Goal: Navigation & Orientation: Find specific page/section

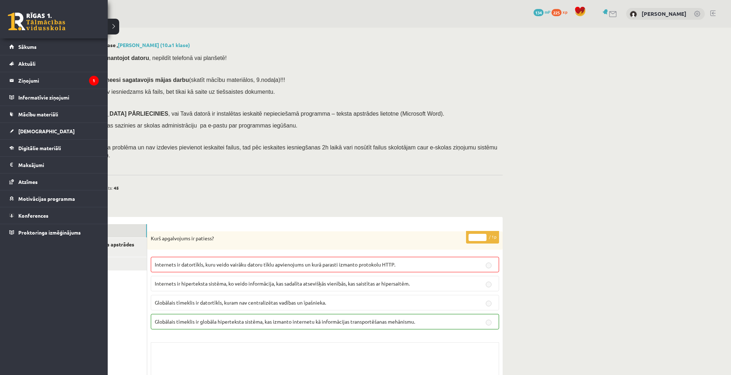
click at [29, 18] on link at bounding box center [36, 22] width 57 height 18
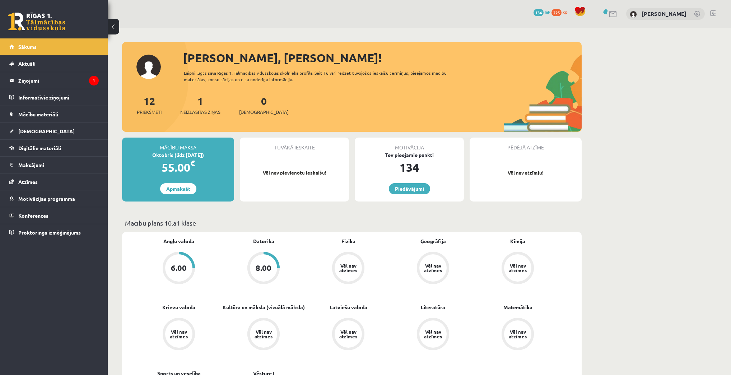
click at [44, 146] on span "Digitālie materiāli" at bounding box center [39, 148] width 43 height 6
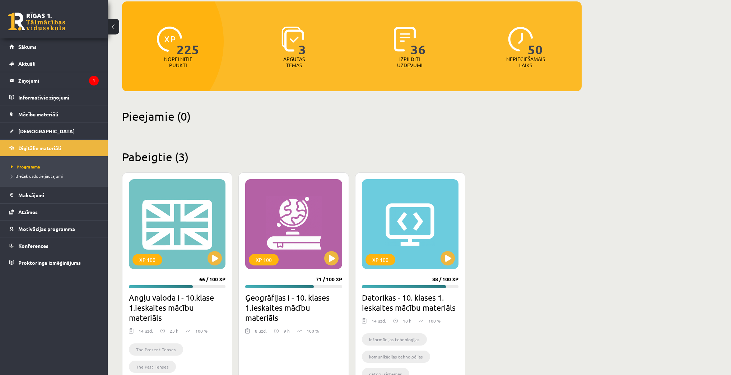
scroll to position [86, 0]
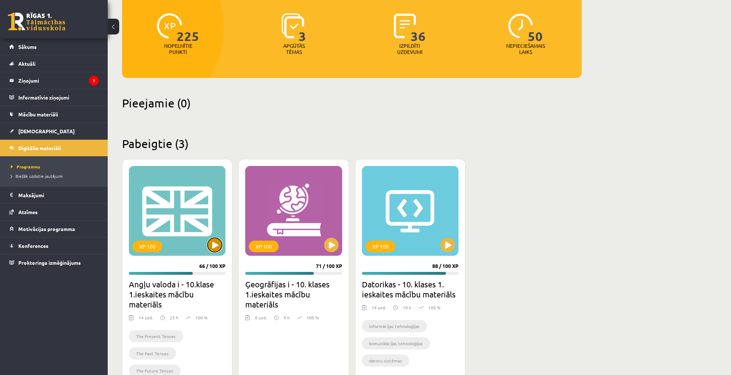
click at [213, 244] on button at bounding box center [214, 245] width 14 height 14
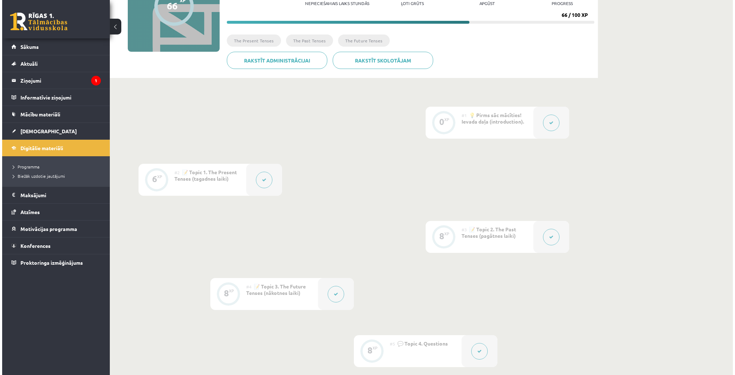
scroll to position [115, 0]
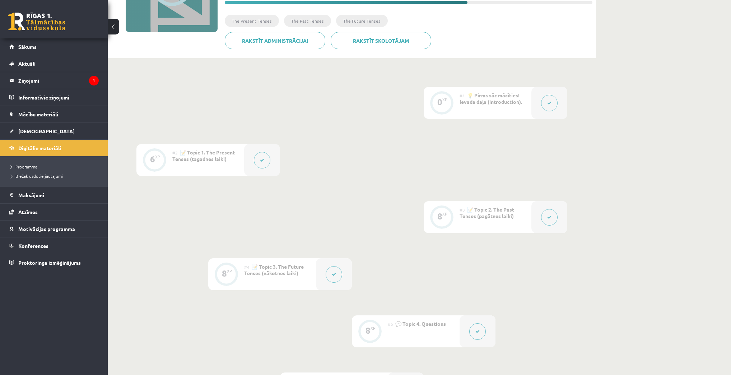
click at [546, 98] on button at bounding box center [549, 103] width 17 height 17
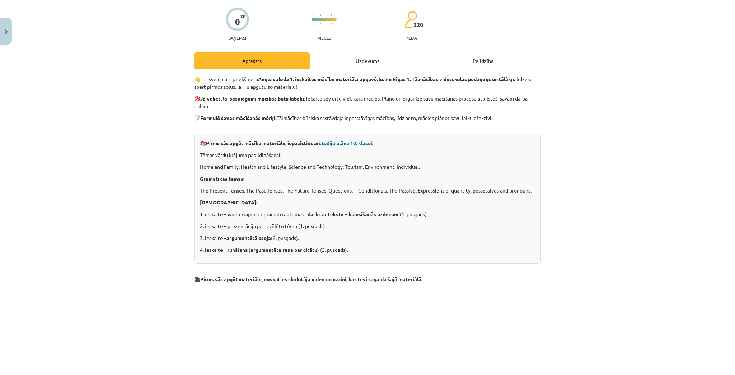
scroll to position [0, 0]
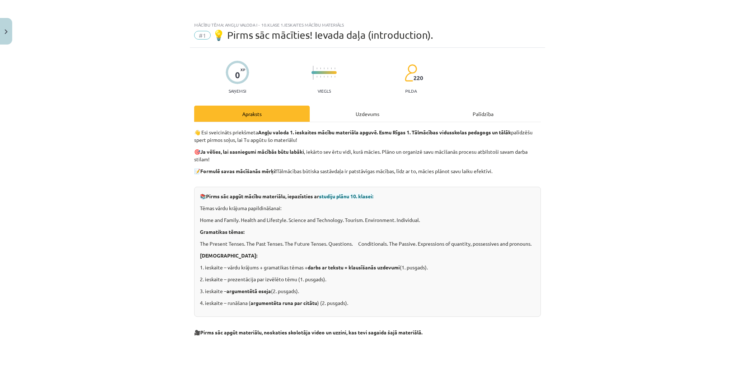
click at [360, 115] on div "Uzdevums" at bounding box center [368, 114] width 116 height 16
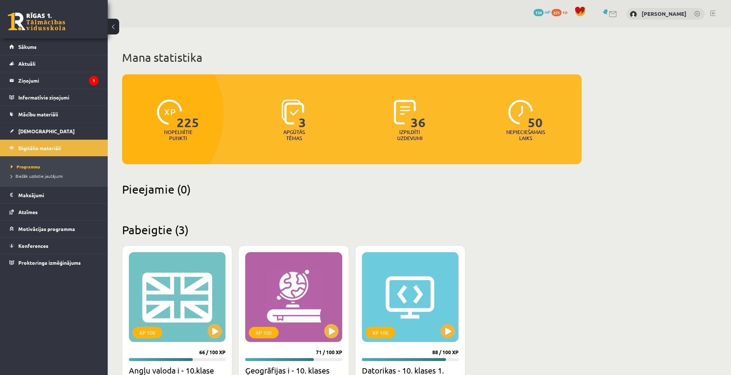
scroll to position [86, 0]
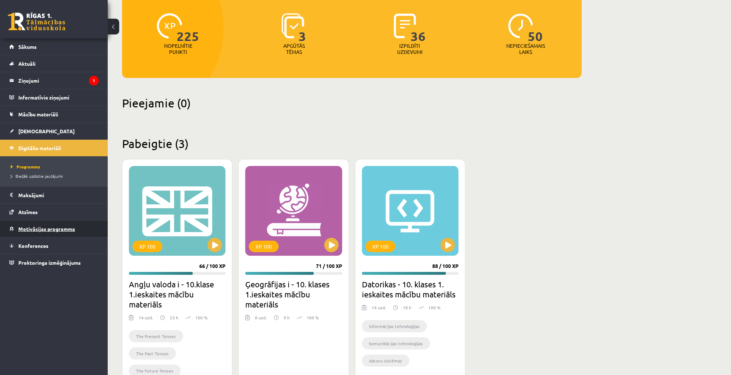
click at [33, 233] on link "Motivācijas programma" at bounding box center [53, 228] width 89 height 17
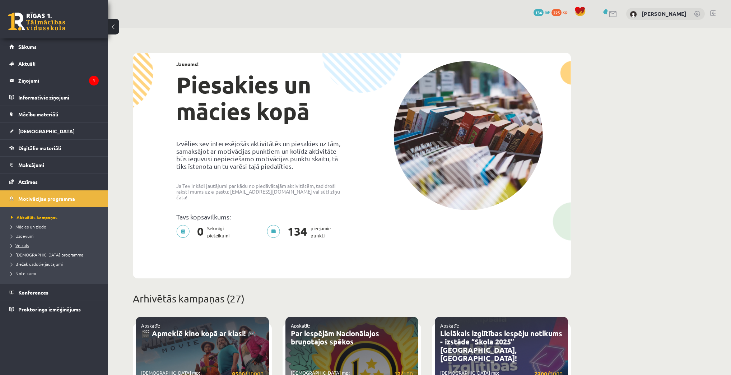
click at [22, 245] on span "Veikals" at bounding box center [20, 245] width 18 height 6
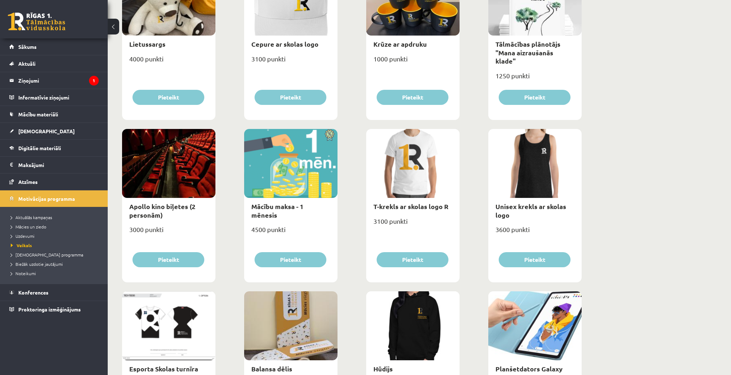
scroll to position [144, 0]
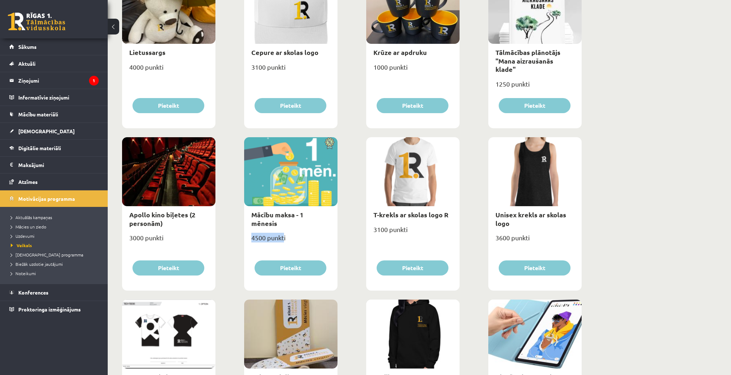
drag, startPoint x: 284, startPoint y: 233, endPoint x: 247, endPoint y: 233, distance: 36.6
click at [247, 233] on div "4500 punkti" at bounding box center [290, 241] width 93 height 18
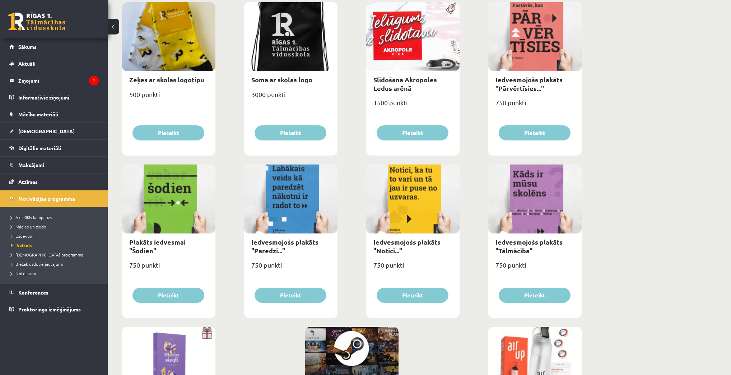
scroll to position [728, 0]
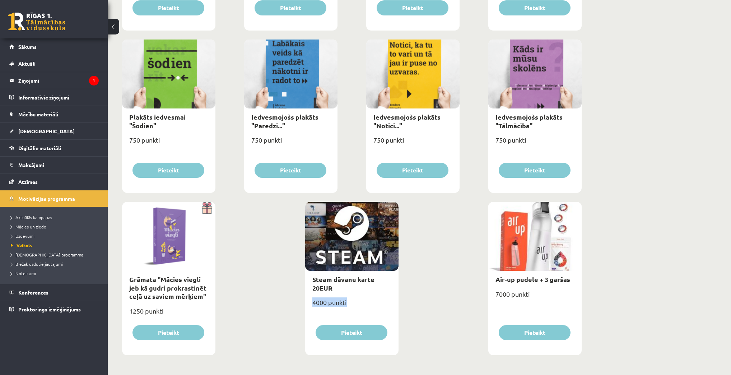
drag, startPoint x: 346, startPoint y: 302, endPoint x: 306, endPoint y: 299, distance: 40.7
click at [306, 299] on div "4000 punkti" at bounding box center [351, 305] width 93 height 18
click at [43, 46] on link "Sākums" at bounding box center [53, 46] width 89 height 17
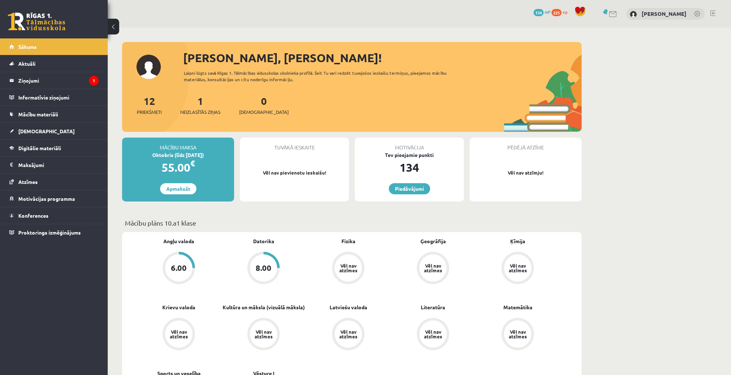
drag, startPoint x: 159, startPoint y: 164, endPoint x: 188, endPoint y: 169, distance: 29.0
click at [188, 169] on div "55.00 €" at bounding box center [178, 167] width 112 height 17
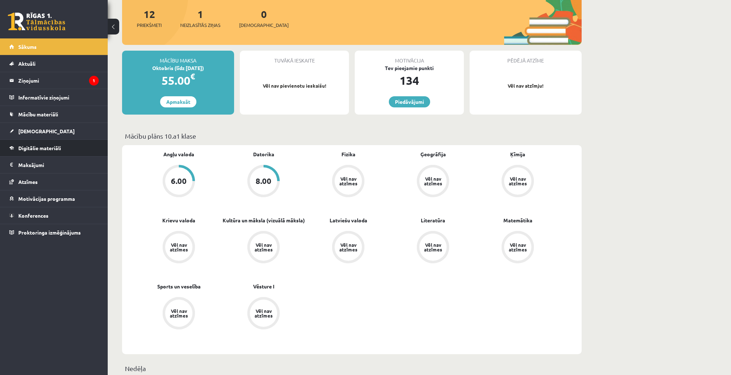
scroll to position [86, 0]
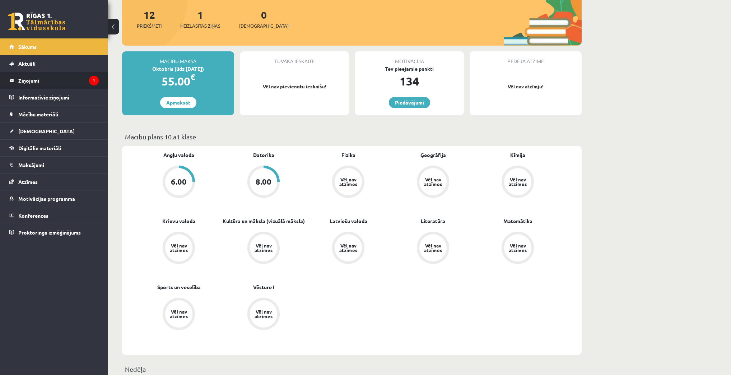
click at [36, 85] on legend "Ziņojumi 1" at bounding box center [58, 80] width 80 height 17
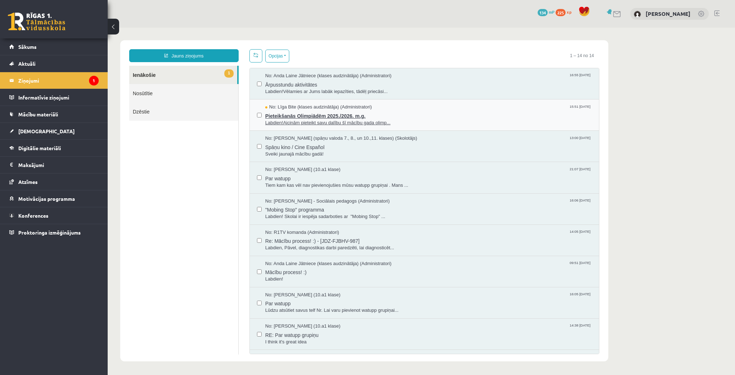
click at [346, 117] on span "Pieteikšanās Olimpiādēm 2025./2026. m.g." at bounding box center [428, 115] width 327 height 9
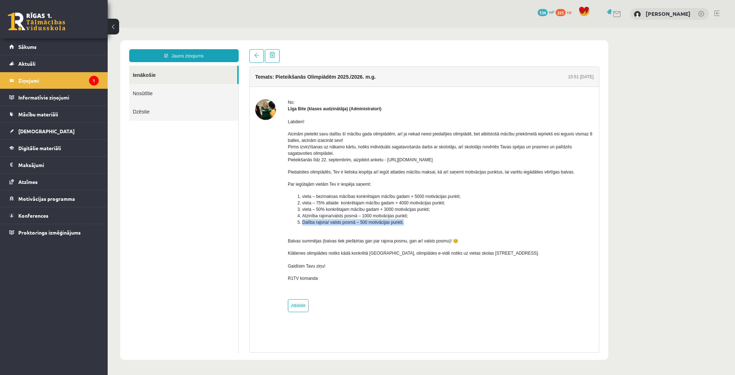
drag, startPoint x: 298, startPoint y: 221, endPoint x: 407, endPoint y: 223, distance: 108.4
click at [407, 223] on li "Dalība rajona/ valsts posmā – 500 motivācijas punkti." at bounding box center [447, 222] width 291 height 6
click at [425, 219] on li "Dalība rajona/ valsts posmā – 500 motivācijas punkti." at bounding box center [447, 222] width 291 height 6
click at [25, 57] on link "Aktuāli" at bounding box center [53, 63] width 89 height 17
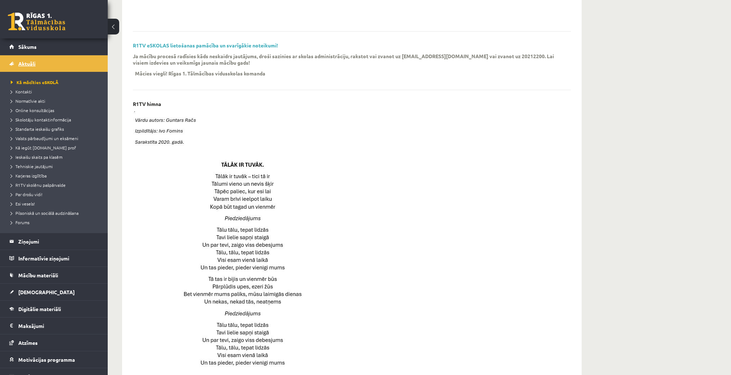
scroll to position [206, 0]
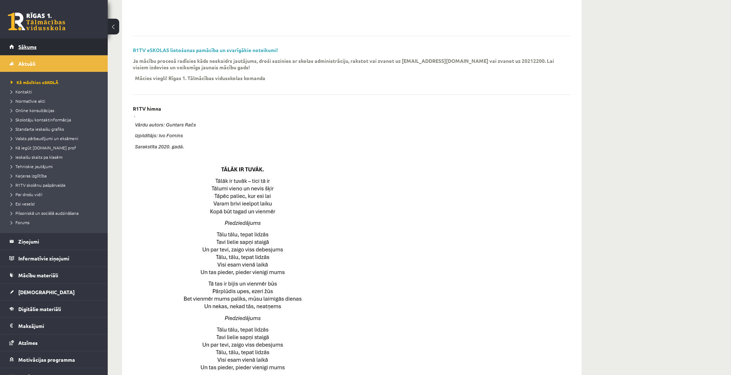
click at [27, 46] on span "Sākums" at bounding box center [27, 46] width 18 height 6
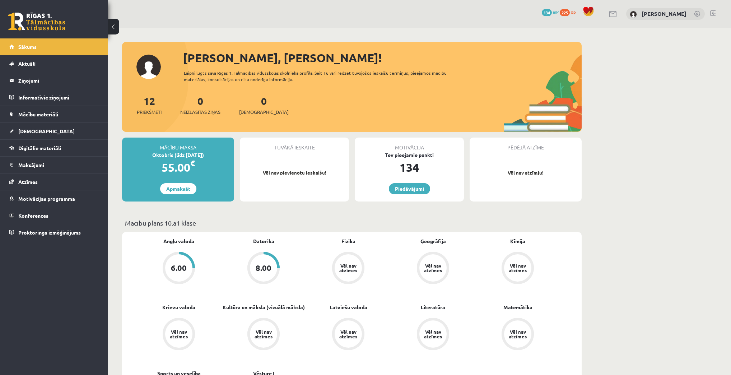
click at [617, 12] on link at bounding box center [613, 14] width 9 height 6
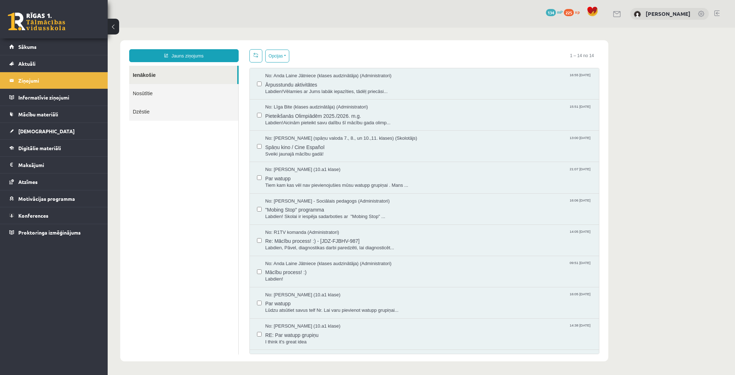
click at [115, 26] on button at bounding box center [113, 27] width 11 height 16
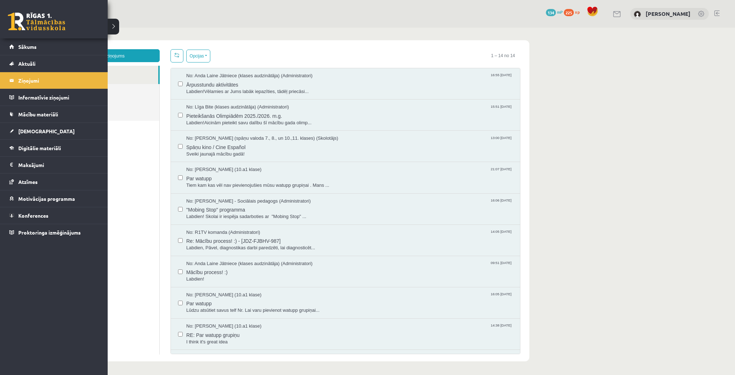
click at [3, 22] on div "0 Dāvanas 134 mP 225 xp" at bounding box center [54, 19] width 108 height 38
click at [9, 21] on link at bounding box center [36, 22] width 57 height 18
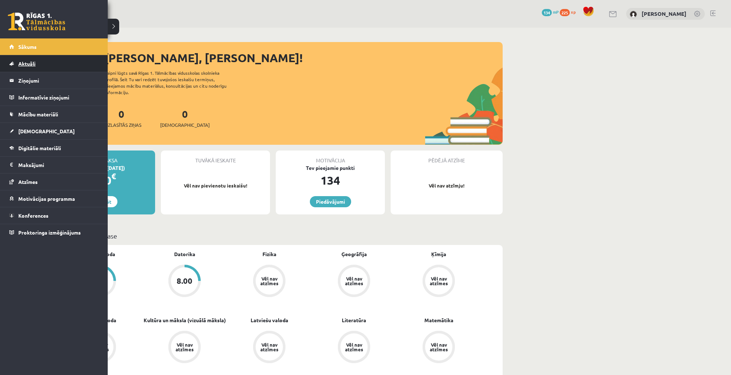
click at [33, 60] on link "Aktuāli" at bounding box center [53, 63] width 89 height 17
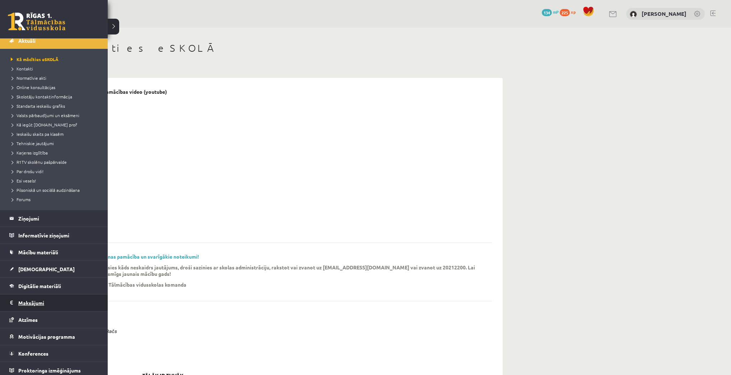
scroll to position [26, 0]
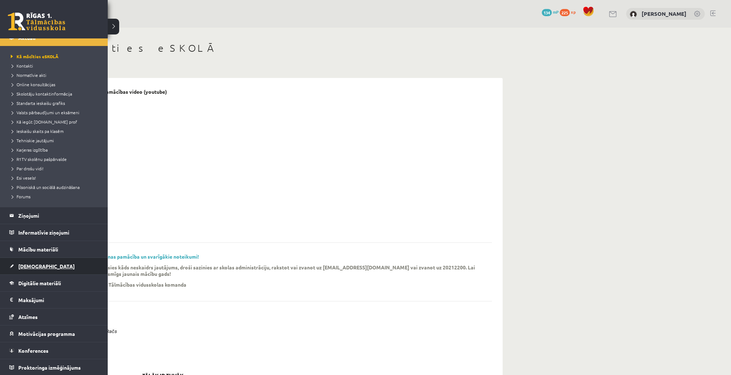
click at [26, 263] on span "[DEMOGRAPHIC_DATA]" at bounding box center [46, 266] width 56 height 6
